Goal: Task Accomplishment & Management: Complete application form

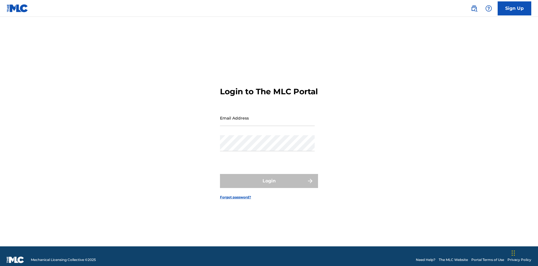
scroll to position [7, 0]
click at [267, 115] on input "Email Address" at bounding box center [267, 118] width 95 height 16
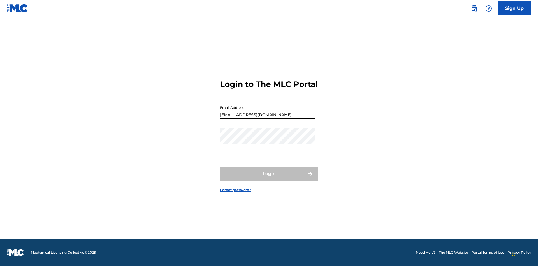
type input "Duke.McTesterson@gmail.com"
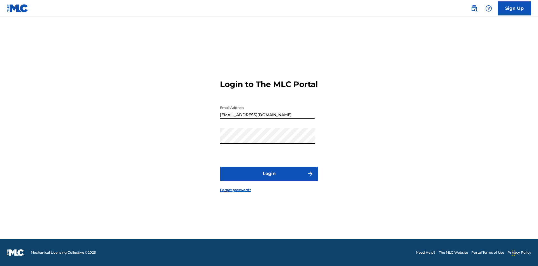
click at [269, 178] on button "Login" at bounding box center [269, 174] width 98 height 14
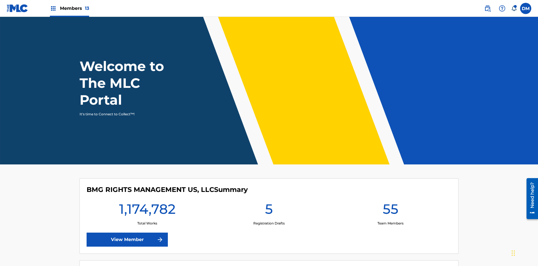
click at [69, 8] on span "Members 13" at bounding box center [74, 8] width 29 height 6
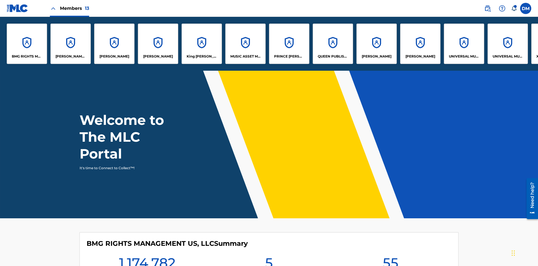
click at [464, 56] on p "UNIVERSAL MUSIC PUB GROUP" at bounding box center [464, 56] width 31 height 5
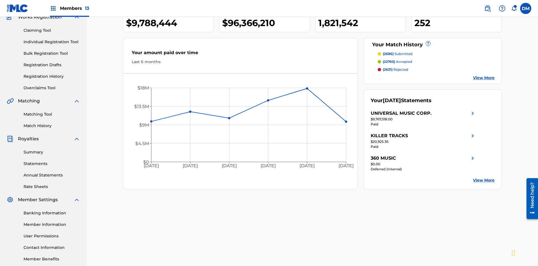
click at [52, 39] on link "Individual Registration Tool" at bounding box center [52, 42] width 57 height 6
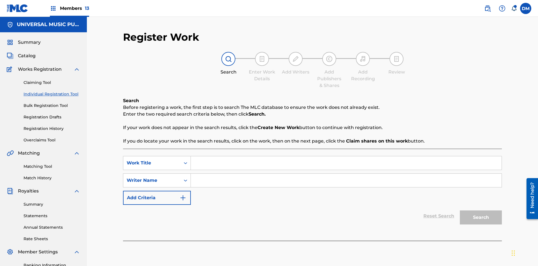
click at [346, 156] on input "Search Form" at bounding box center [346, 162] width 311 height 13
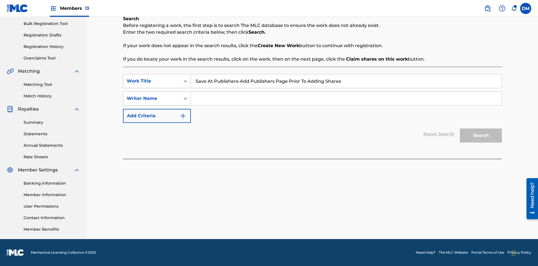
type input "Save At Publishers-Add Publishers Page Prior To Adding Shares"
click at [346, 98] on input "Search Form" at bounding box center [346, 98] width 311 height 13
type input "QWERTYUIOP"
click at [481, 135] on button "Search" at bounding box center [481, 135] width 42 height 14
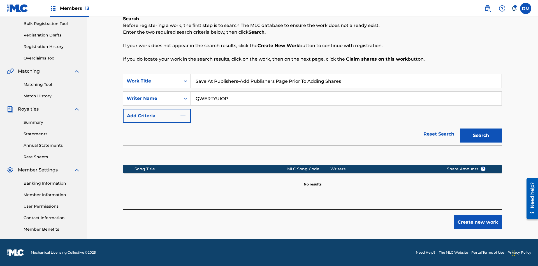
click at [478, 222] on button "Create new work" at bounding box center [478, 222] width 48 height 14
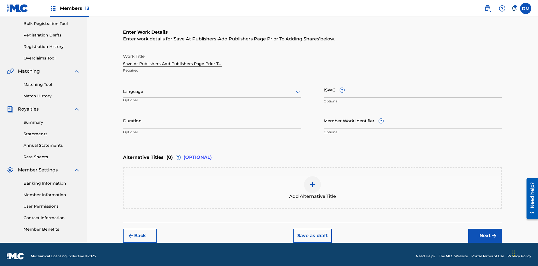
click at [212, 117] on input "Duration" at bounding box center [212, 120] width 178 height 16
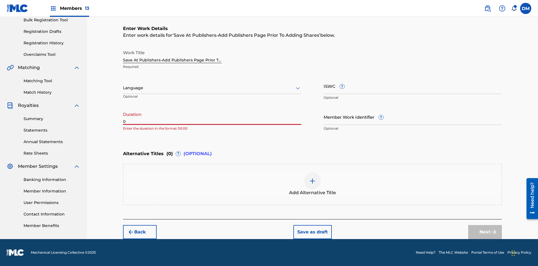
click at [212, 117] on input "0" at bounding box center [212, 117] width 178 height 16
type input "00:00"
click at [298, 88] on icon at bounding box center [298, 88] width 7 height 7
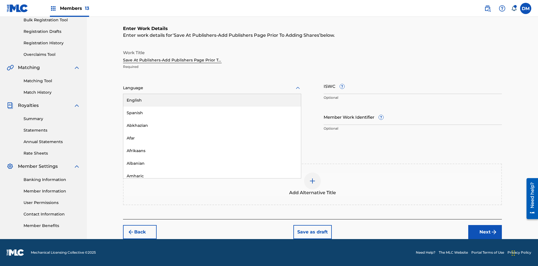
click at [212, 138] on div "Afar" at bounding box center [212, 138] width 178 height 13
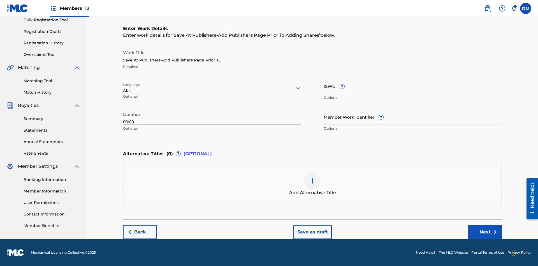
click at [413, 117] on input "Member Work Identifier ?" at bounding box center [413, 117] width 178 height 16
type input "2025.08.27.04"
click at [413, 86] on input "ISWC ?" at bounding box center [413, 86] width 178 height 16
type input "T-123.456.789-4"
click at [313, 184] on img at bounding box center [312, 180] width 7 height 7
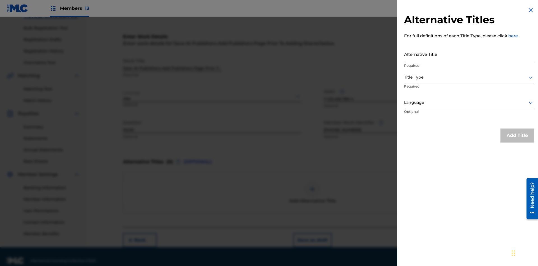
click at [469, 54] on input "Alternative Title" at bounding box center [469, 54] width 130 height 16
type input "Alt Title"
click at [469, 77] on div at bounding box center [469, 77] width 130 height 7
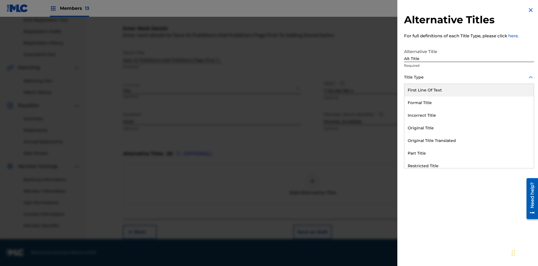
click at [469, 128] on div "Original Title" at bounding box center [469, 128] width 130 height 13
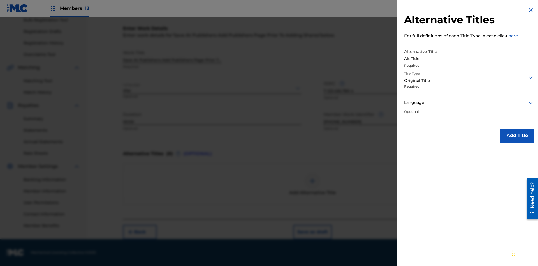
click at [469, 102] on div at bounding box center [469, 102] width 130 height 7
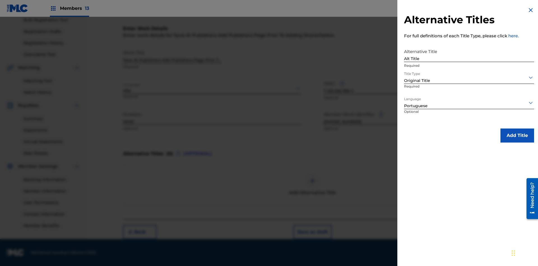
click at [517, 135] on button "Add Title" at bounding box center [518, 135] width 34 height 14
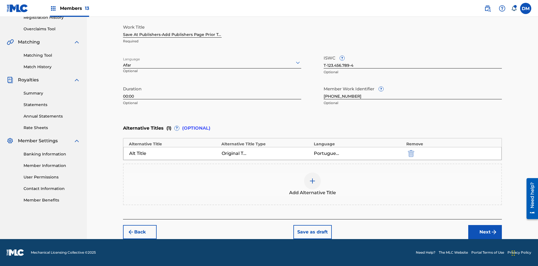
click at [485, 232] on button "Next" at bounding box center [485, 232] width 34 height 14
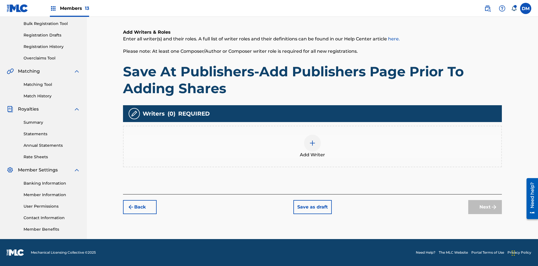
click at [313, 146] on img at bounding box center [312, 143] width 7 height 7
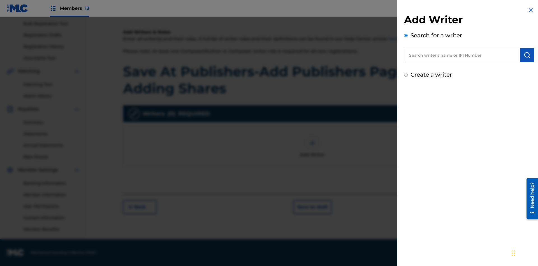
click at [462, 55] on input "text" at bounding box center [462, 55] width 116 height 14
type input "MARK STEVEN BERKOWITZ"
click at [527, 55] on img "submit" at bounding box center [527, 55] width 7 height 7
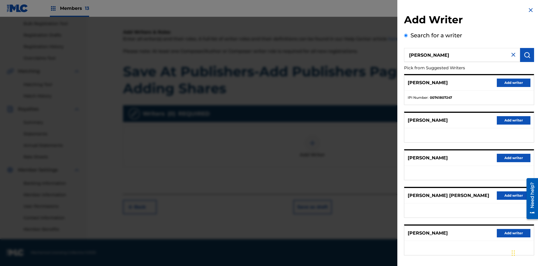
click at [514, 82] on button "Add writer" at bounding box center [514, 82] width 34 height 8
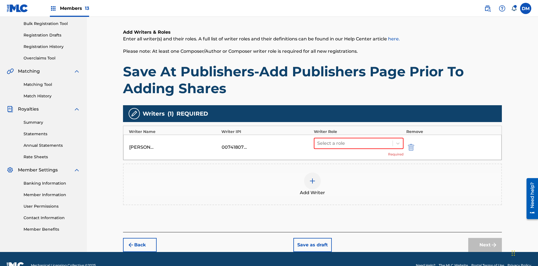
scroll to position [95, 0]
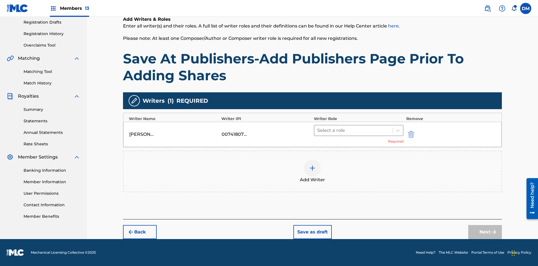
click at [318, 130] on input "text" at bounding box center [317, 130] width 1 height 7
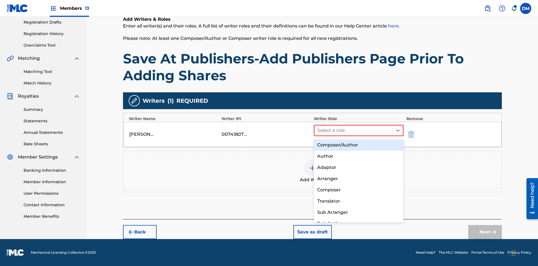
click at [359, 189] on div "Composer" at bounding box center [359, 189] width 90 height 11
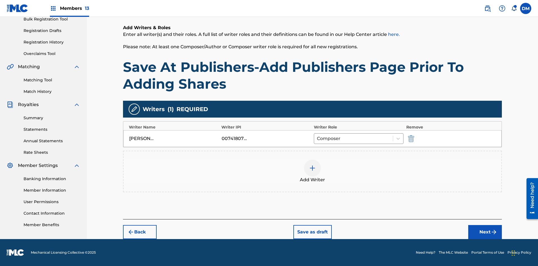
click at [485, 232] on button "Next" at bounding box center [485, 232] width 34 height 14
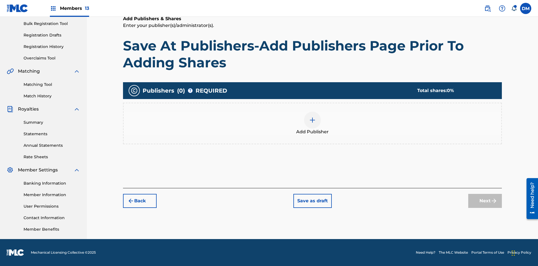
click at [313, 120] on img at bounding box center [312, 120] width 7 height 7
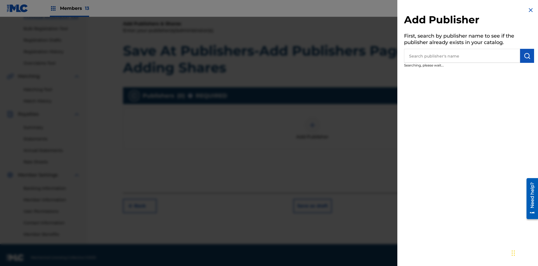
click at [462, 56] on input "text" at bounding box center [462, 56] width 116 height 14
type input "Test2025.08.27.04.38.13"
click at [527, 56] on img "submit" at bounding box center [527, 55] width 7 height 7
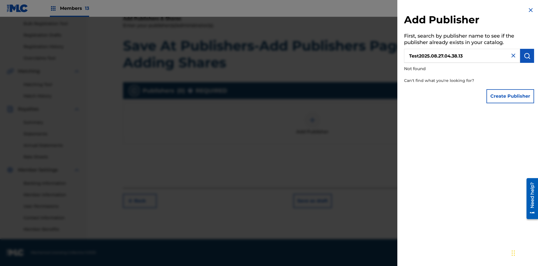
click at [511, 96] on button "Create Publisher" at bounding box center [511, 96] width 48 height 14
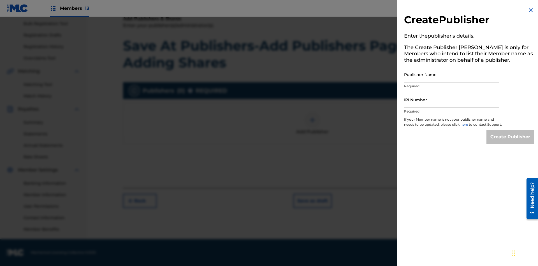
click at [452, 74] on input "Publisher Name" at bounding box center [451, 74] width 95 height 16
type input "Test2025.08.27.04.38.16"
click at [452, 100] on input "IPI Number" at bounding box center [451, 100] width 95 height 16
type input "00595839777"
click at [511, 142] on input "Create Publisher" at bounding box center [511, 137] width 48 height 14
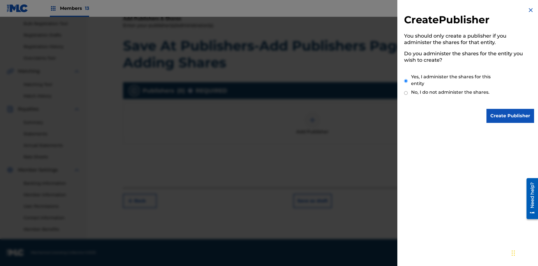
click at [406, 81] on input "Yes, I administer the shares for this entity" at bounding box center [406, 81] width 4 height 12
click at [511, 116] on input "Create Publisher" at bounding box center [511, 116] width 48 height 14
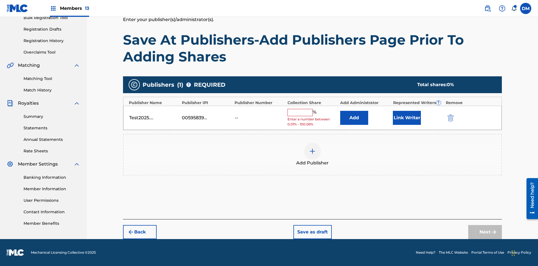
click at [407, 117] on button "Link Writer" at bounding box center [407, 118] width 28 height 14
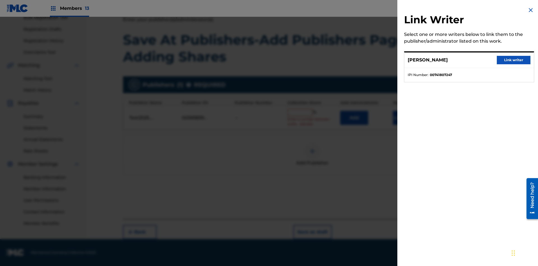
click at [514, 60] on button "Link writer" at bounding box center [514, 60] width 34 height 8
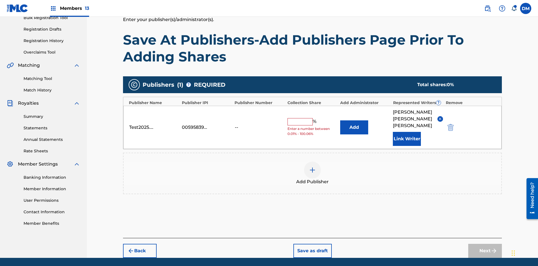
click at [407, 132] on button "Link Writer" at bounding box center [407, 139] width 28 height 14
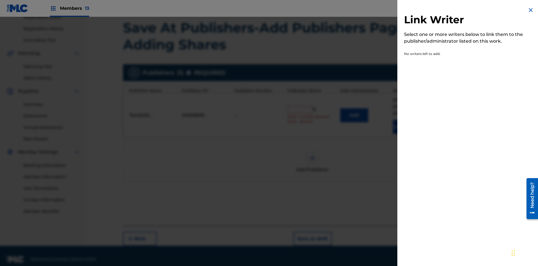
click at [531, 10] on img at bounding box center [531, 10] width 7 height 7
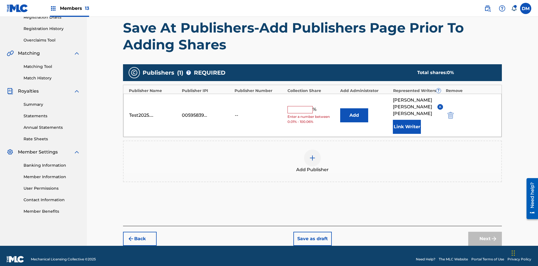
click at [354, 112] on button "Add" at bounding box center [354, 115] width 28 height 14
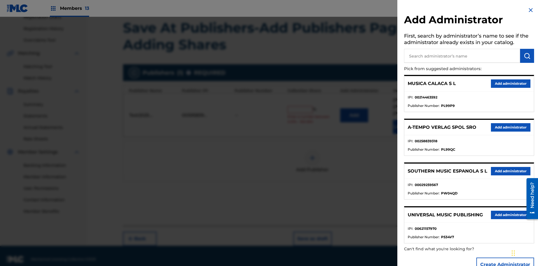
click at [462, 56] on input "text" at bounding box center [462, 56] width 116 height 14
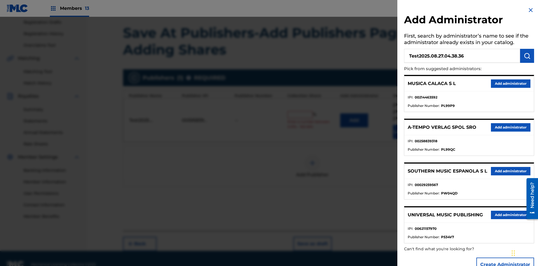
type input "Test2025.08.27.04.38.36"
click at [527, 56] on img "submit" at bounding box center [527, 55] width 7 height 7
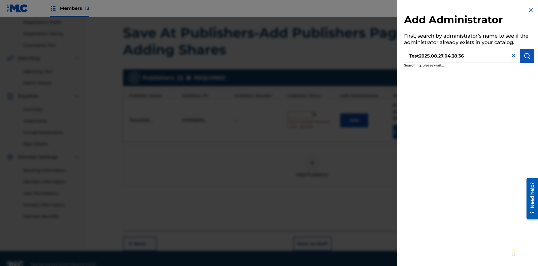
scroll to position [100, 0]
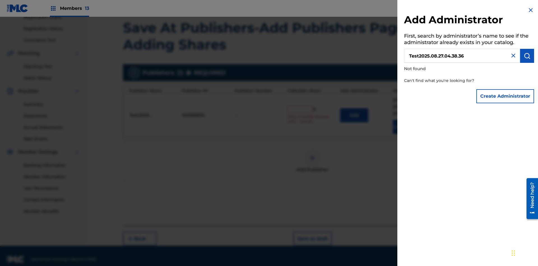
click at [506, 96] on button "Create Administrator" at bounding box center [506, 96] width 58 height 14
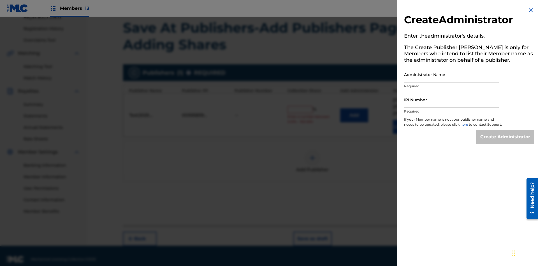
click at [452, 74] on input "Administrator Name" at bounding box center [451, 74] width 95 height 16
type input "Test2025.08.27.04.38.40"
click at [452, 100] on input "IPI Number" at bounding box center [451, 100] width 95 height 16
type input "00595839777"
click at [506, 142] on input "Create Administrator" at bounding box center [506, 137] width 58 height 14
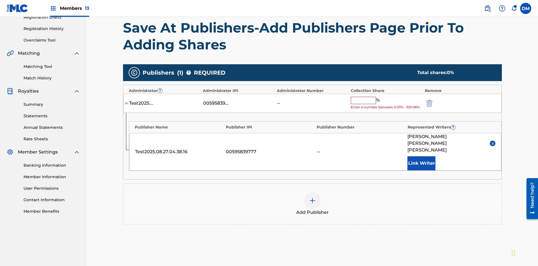
scroll to position [136, 0]
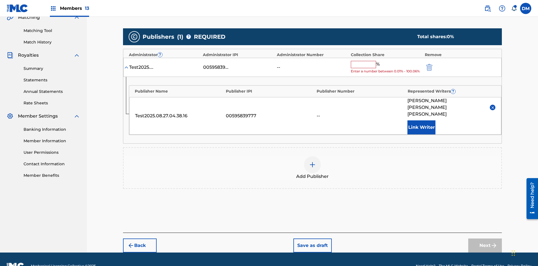
click at [312, 238] on button "Save as draft" at bounding box center [312, 245] width 38 height 14
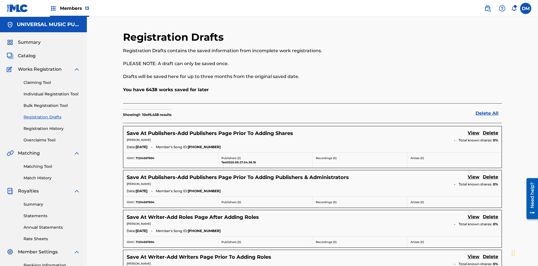
click at [474, 130] on link "View" at bounding box center [474, 134] width 12 height 8
